Goal: Find specific page/section: Find specific page/section

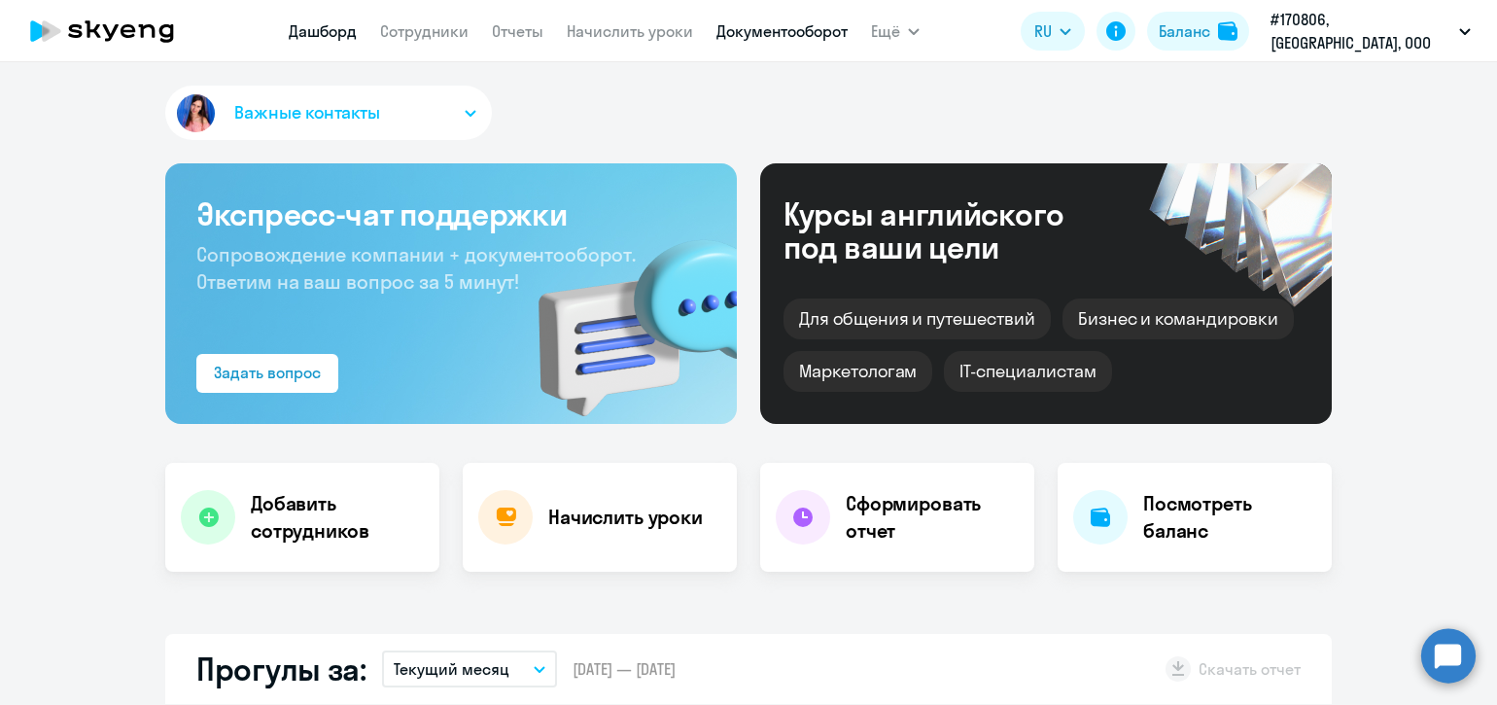
select select "30"
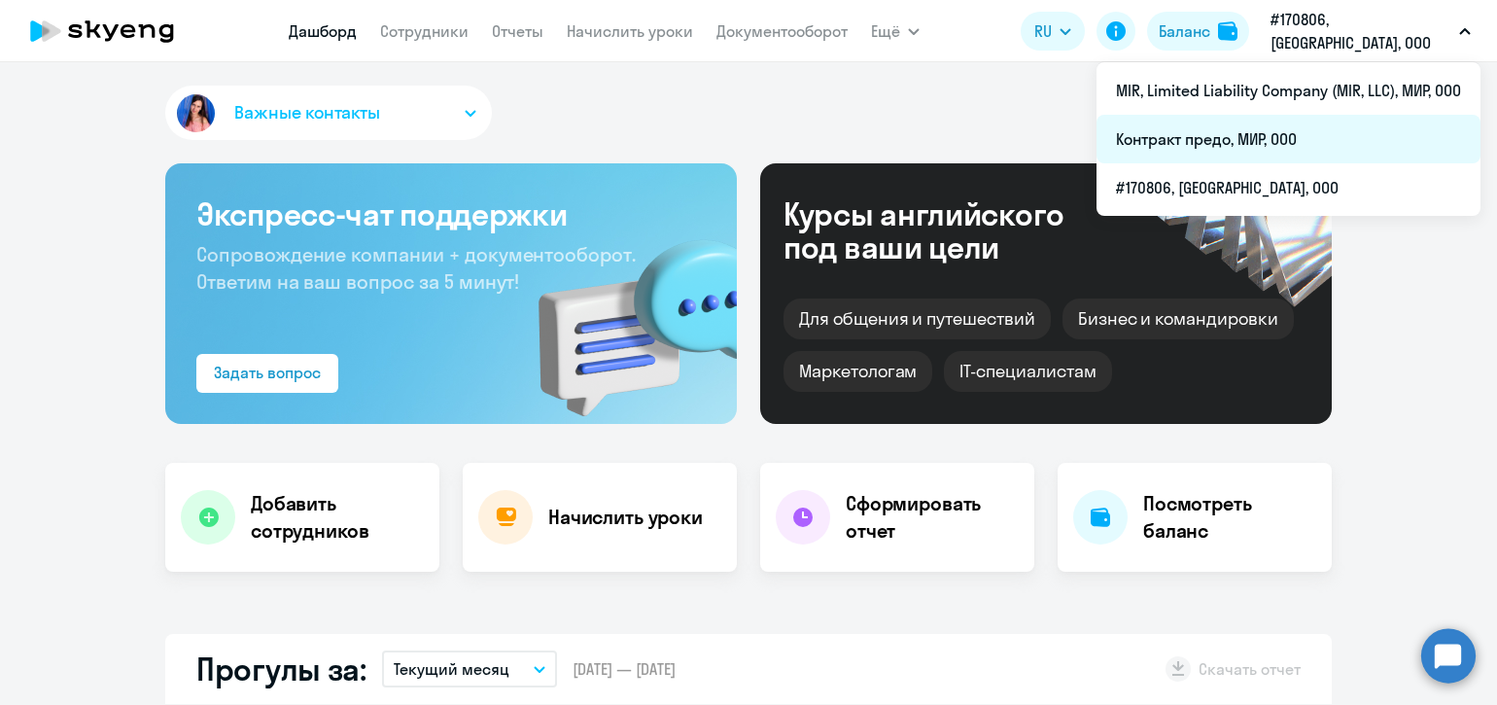
click at [1243, 131] on li "Контракт предо, МИР, ООО" at bounding box center [1288, 139] width 384 height 49
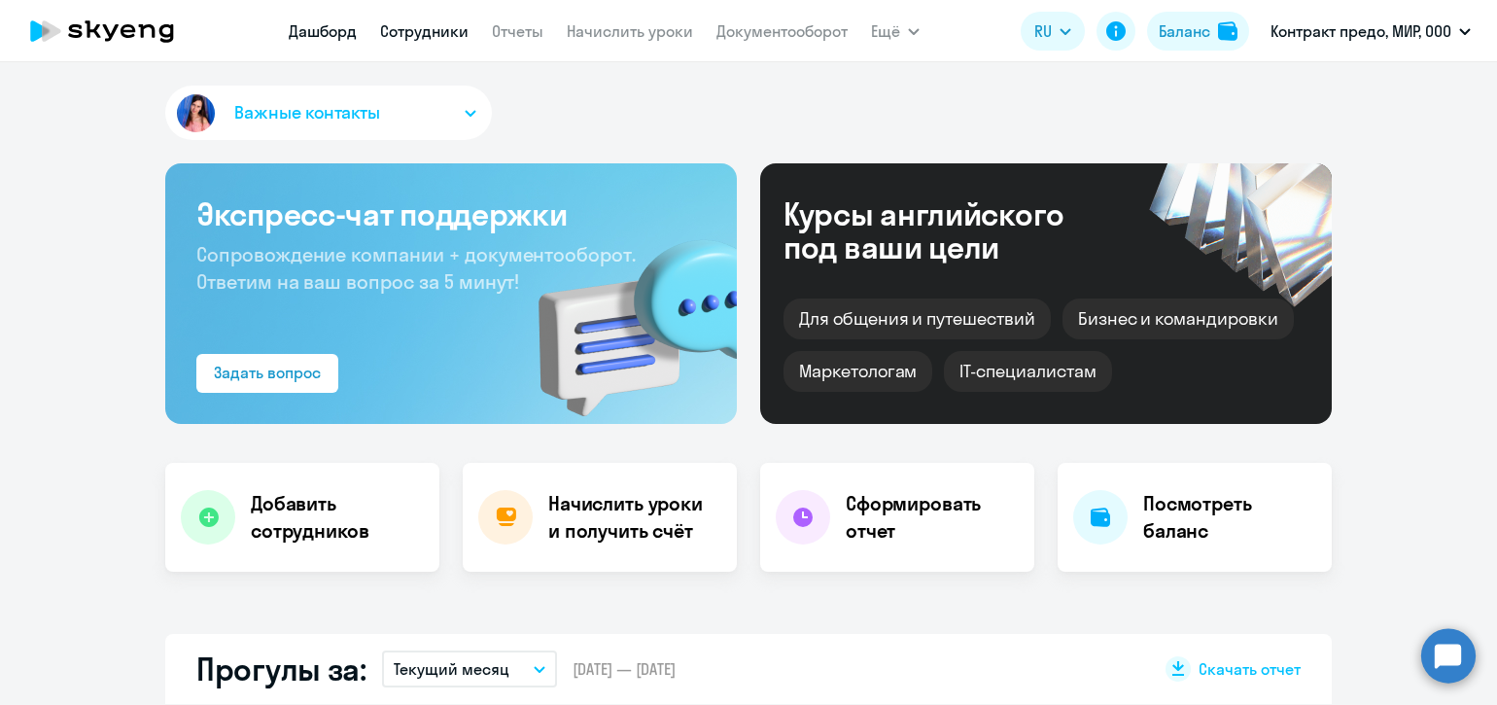
click at [447, 38] on link "Сотрудники" at bounding box center [424, 30] width 88 height 19
select select "30"
